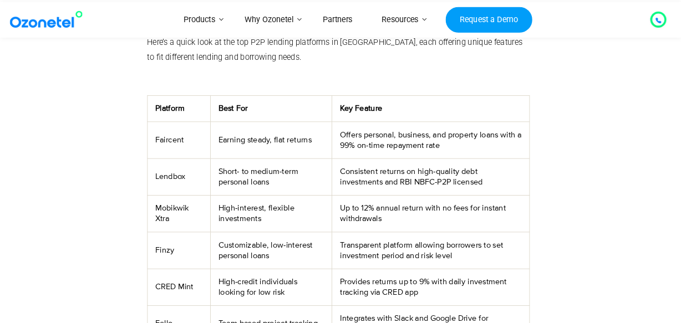
scroll to position [388, 0]
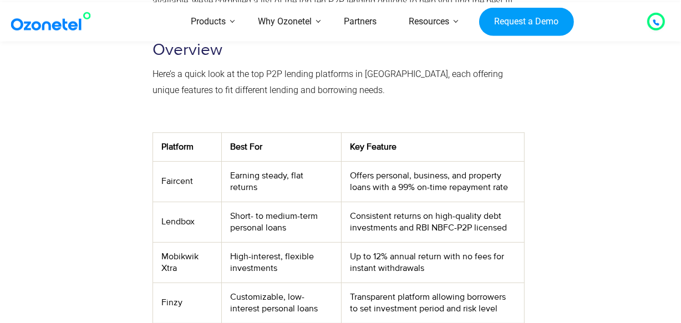
drag, startPoint x: 716, startPoint y: 0, endPoint x: 474, endPoint y: 77, distance: 253.6
click at [474, 108] on p at bounding box center [337, 116] width 371 height 16
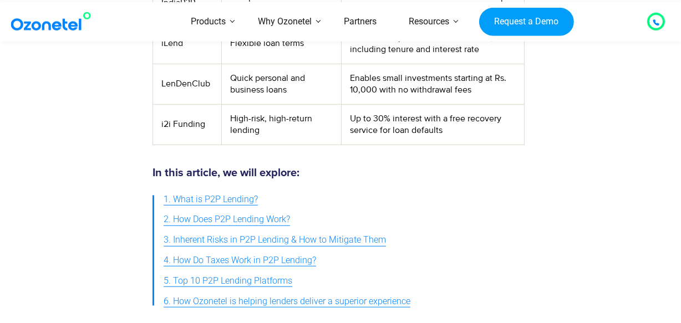
scroll to position [811, 0]
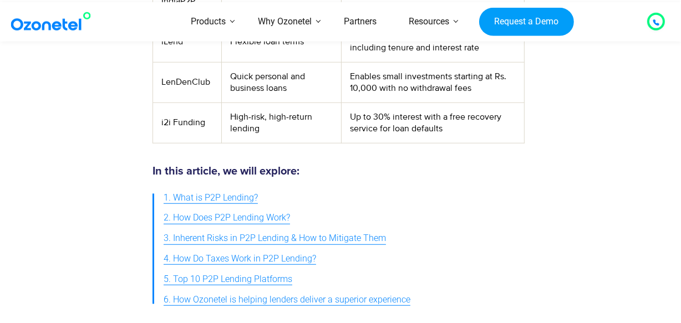
click at [196, 190] on span "1. What is P2P Lending?" at bounding box center [211, 198] width 94 height 16
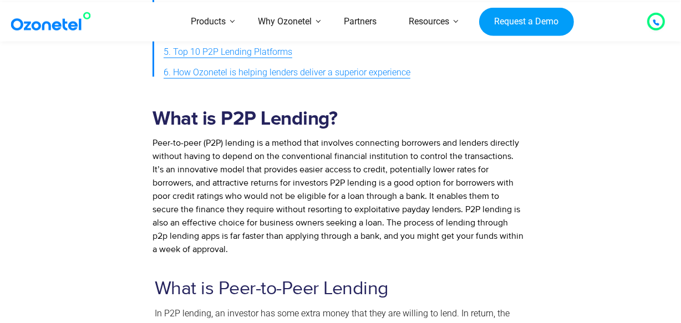
scroll to position [1015, 0]
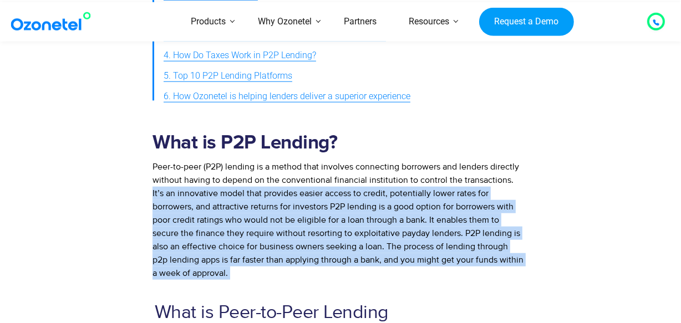
drag, startPoint x: 511, startPoint y: 146, endPoint x: 548, endPoint y: 208, distance: 72.7
click at [548, 208] on div "What is P2P Lending? Peer-to-peer (P2P) lending is a method that involves conne…" at bounding box center [340, 204] width 604 height 162
copy div "It’s an innovative model that provides easier access to credit, potentially low…"
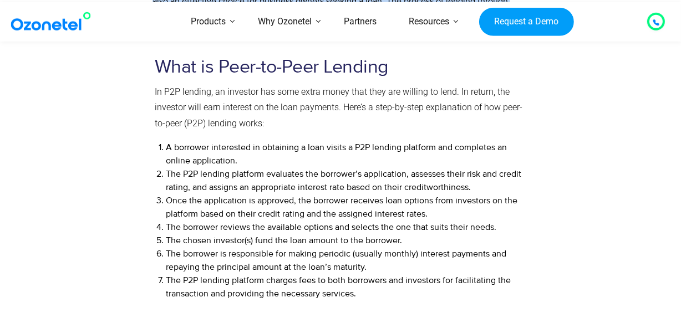
scroll to position [1266, 0]
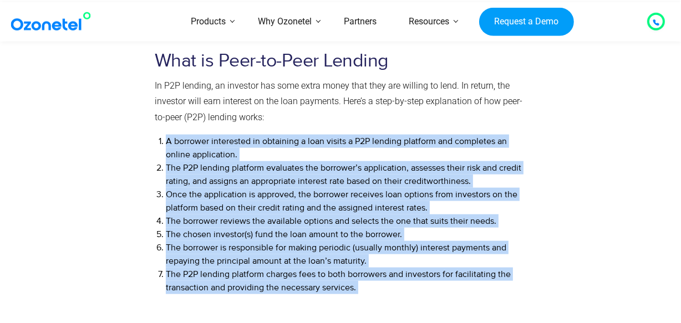
drag, startPoint x: 155, startPoint y: 105, endPoint x: 353, endPoint y: 249, distance: 244.1
copy ol "A borrower interested in obtaining a loan visits a P2P lending platform and com…"
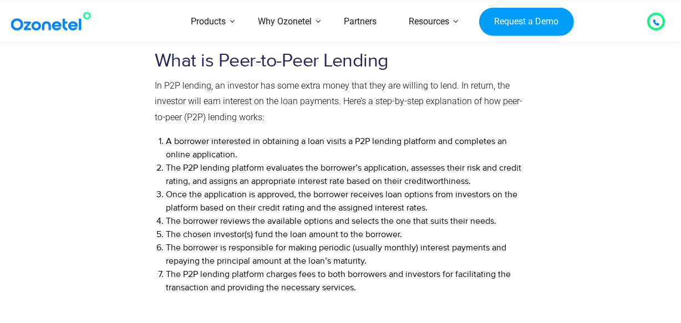
click at [595, 217] on div at bounding box center [588, 176] width 111 height 275
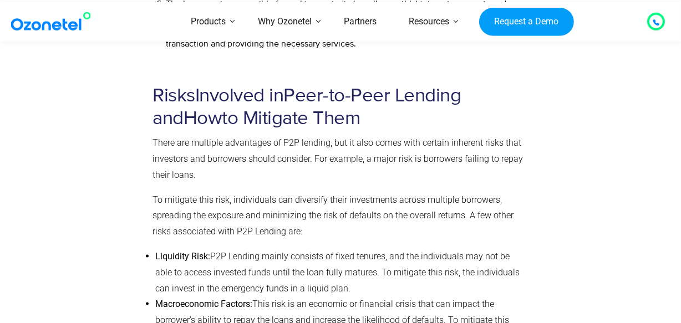
scroll to position [1468, 0]
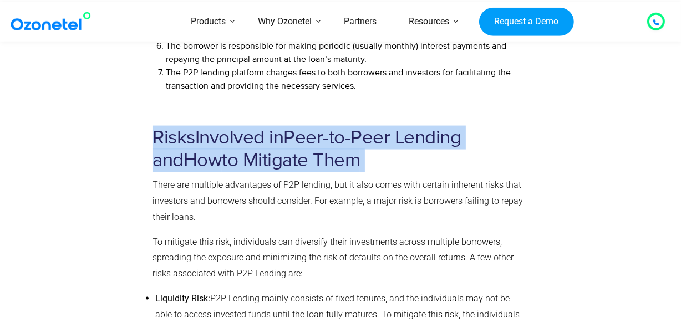
drag, startPoint x: 155, startPoint y: 106, endPoint x: 355, endPoint y: 121, distance: 200.8
click at [355, 126] on h2 "Risks Involved in Peer-to-Peer Lending and How to Mitigate Them" at bounding box center [337, 148] width 371 height 45
copy strong "Risks Involved in Peer-to-Peer Lending and How to Mitigate Them"
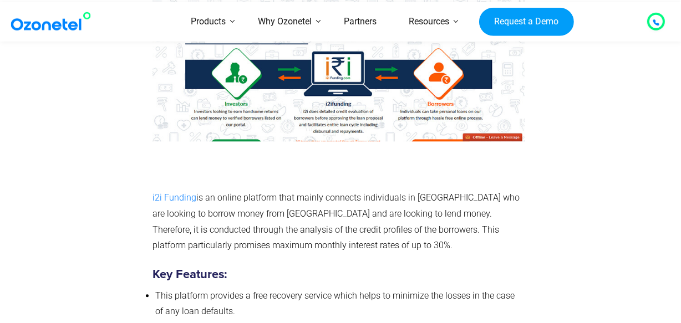
scroll to position [6196, 0]
